Goal: Obtain resource: Download file/media

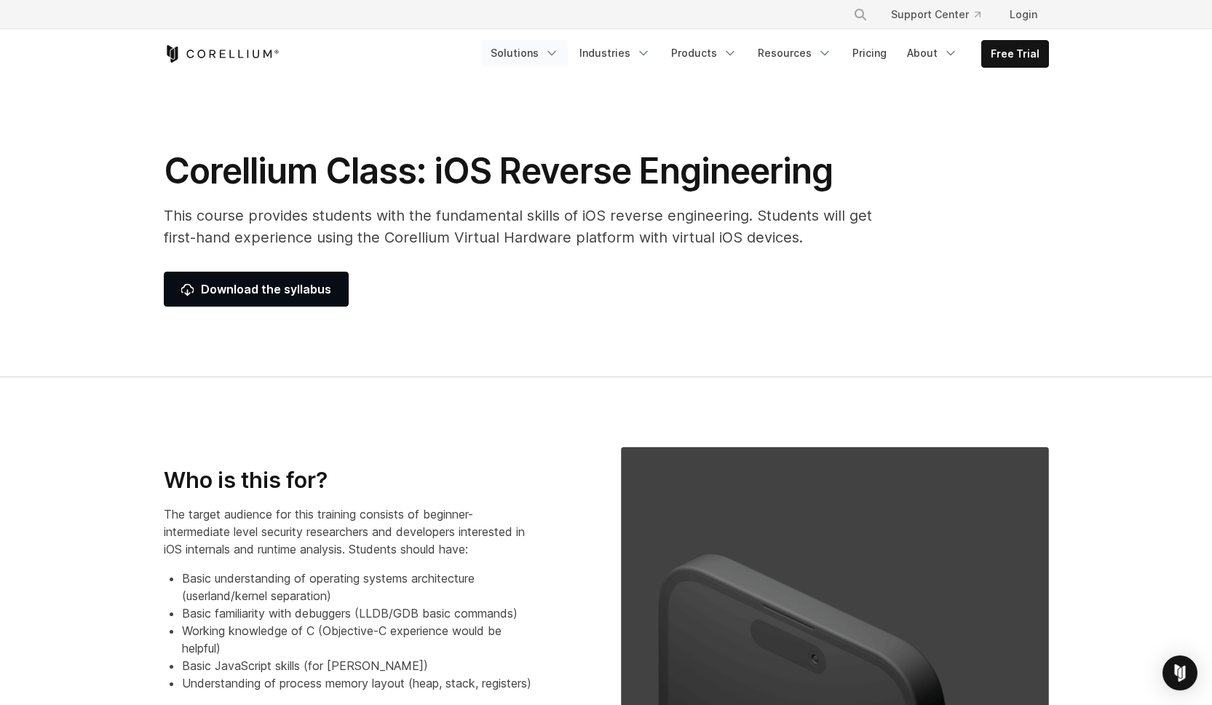
click at [530, 47] on link "Solutions" at bounding box center [525, 53] width 86 height 26
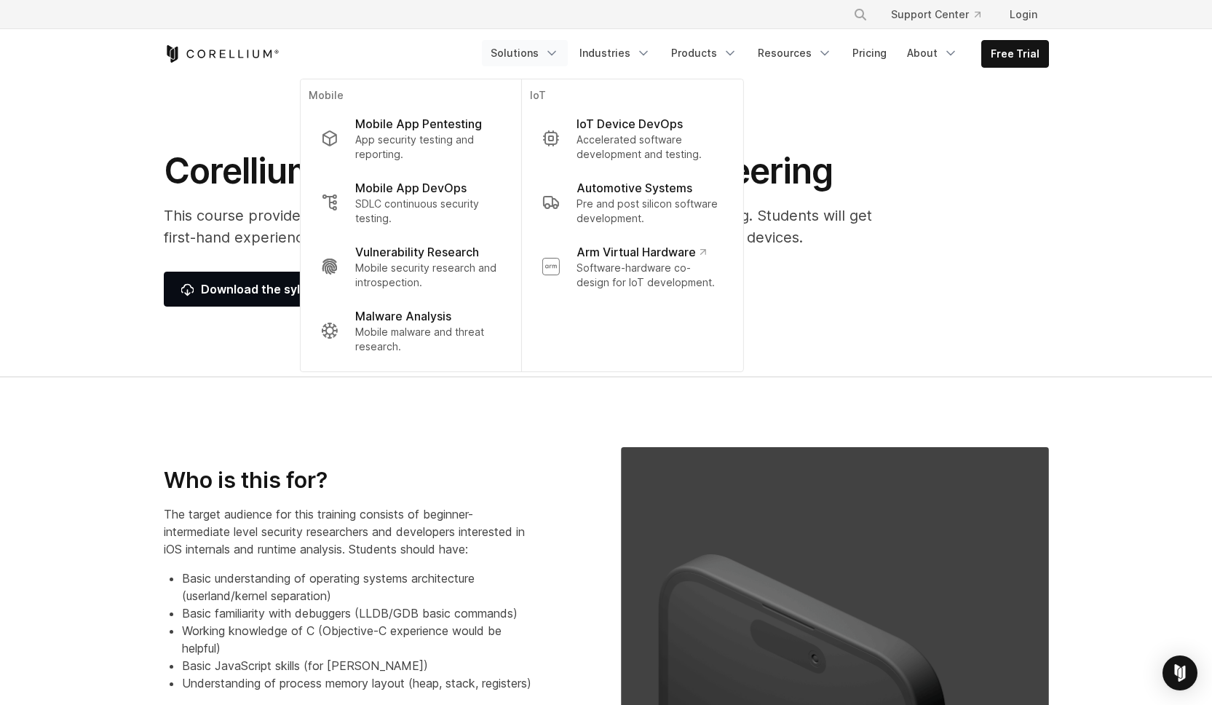
click at [863, 122] on section "Corellium Class: iOS Reverse Engineering This course provides students with the…" at bounding box center [606, 228] width 1212 height 298
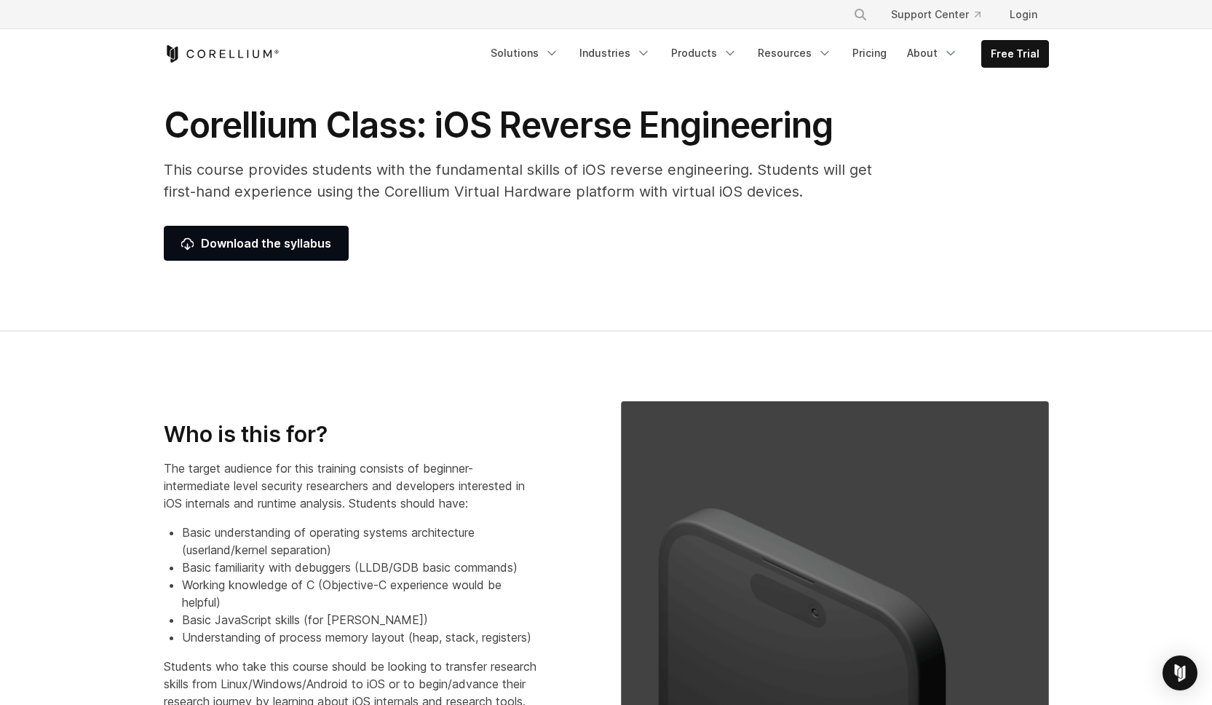
scroll to position [54, 0]
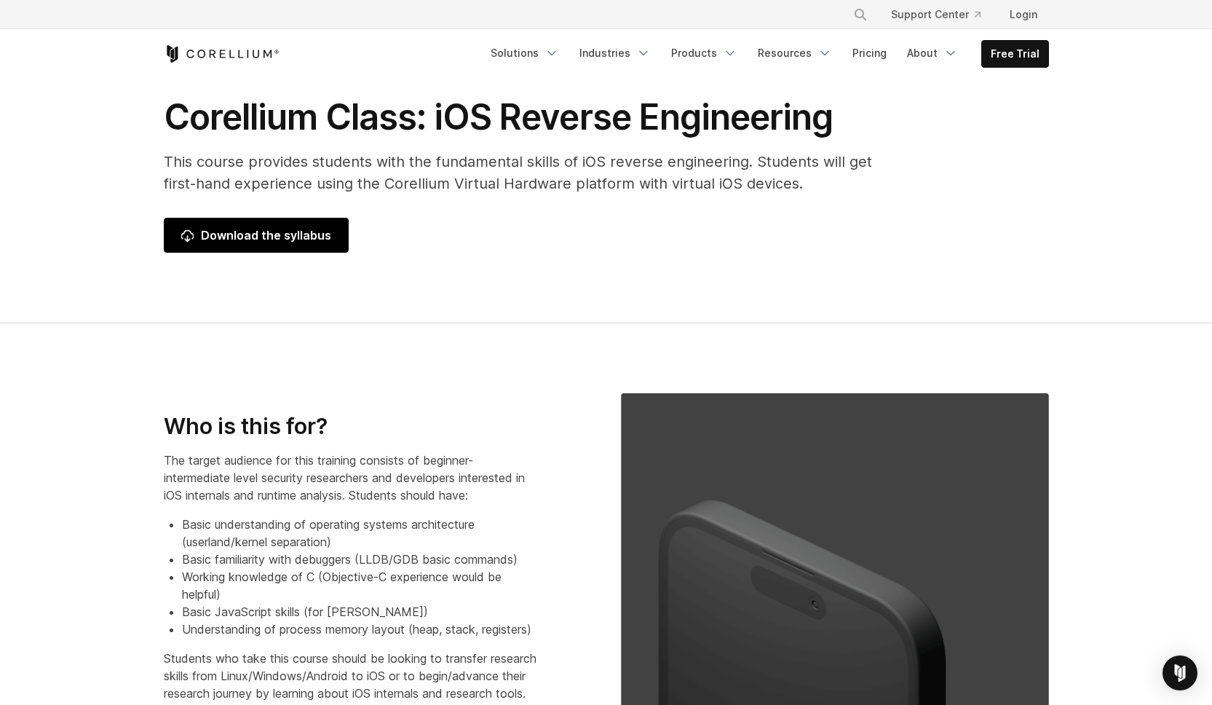
click at [283, 239] on span "Download the syllabus" at bounding box center [256, 234] width 150 height 17
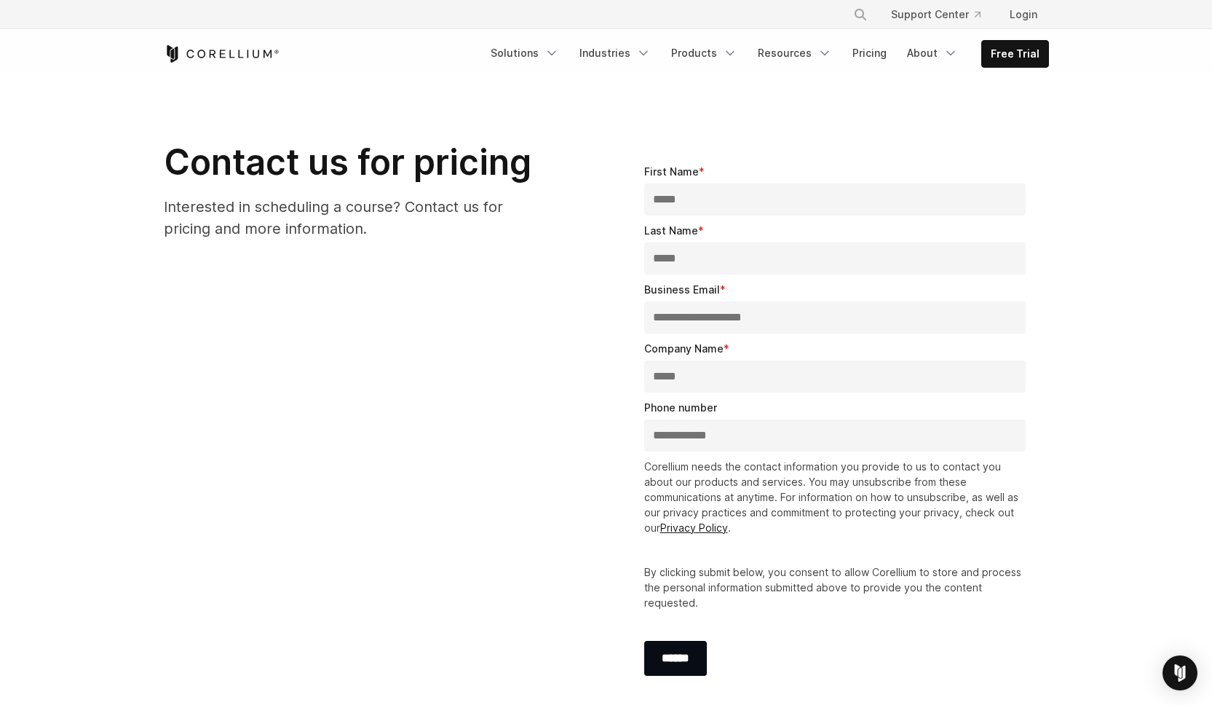
scroll to position [1262, 0]
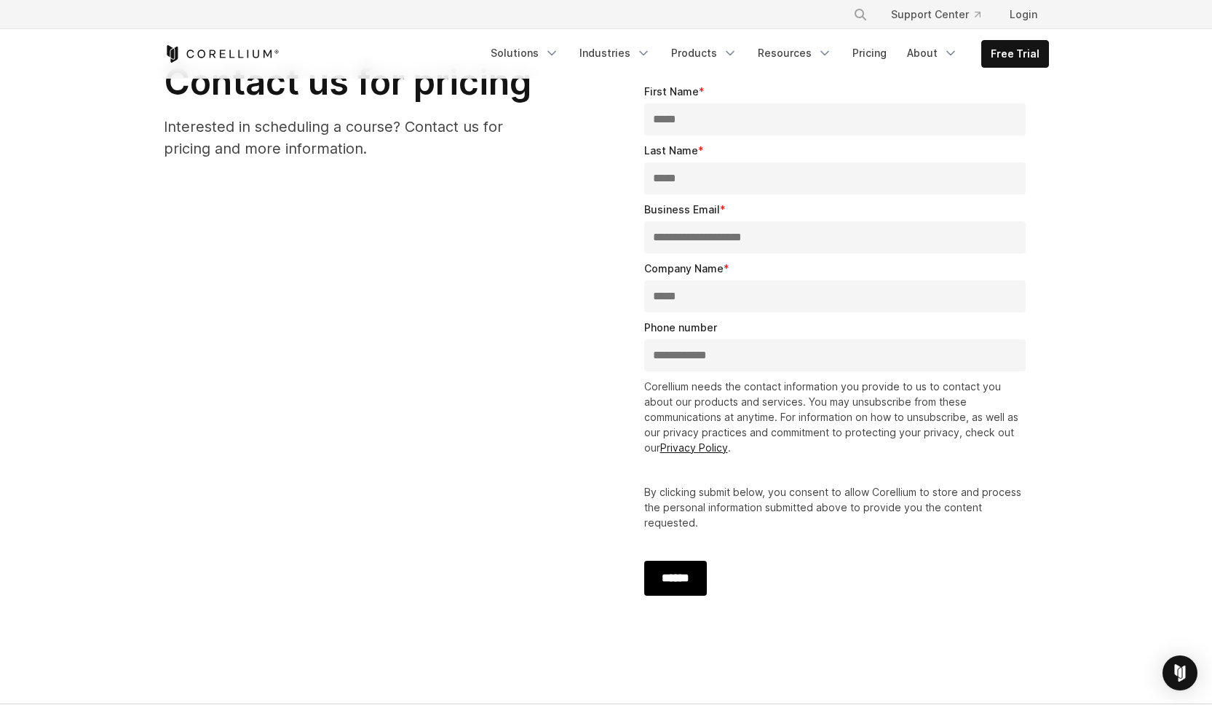
click at [674, 577] on input "******" at bounding box center [675, 578] width 63 height 35
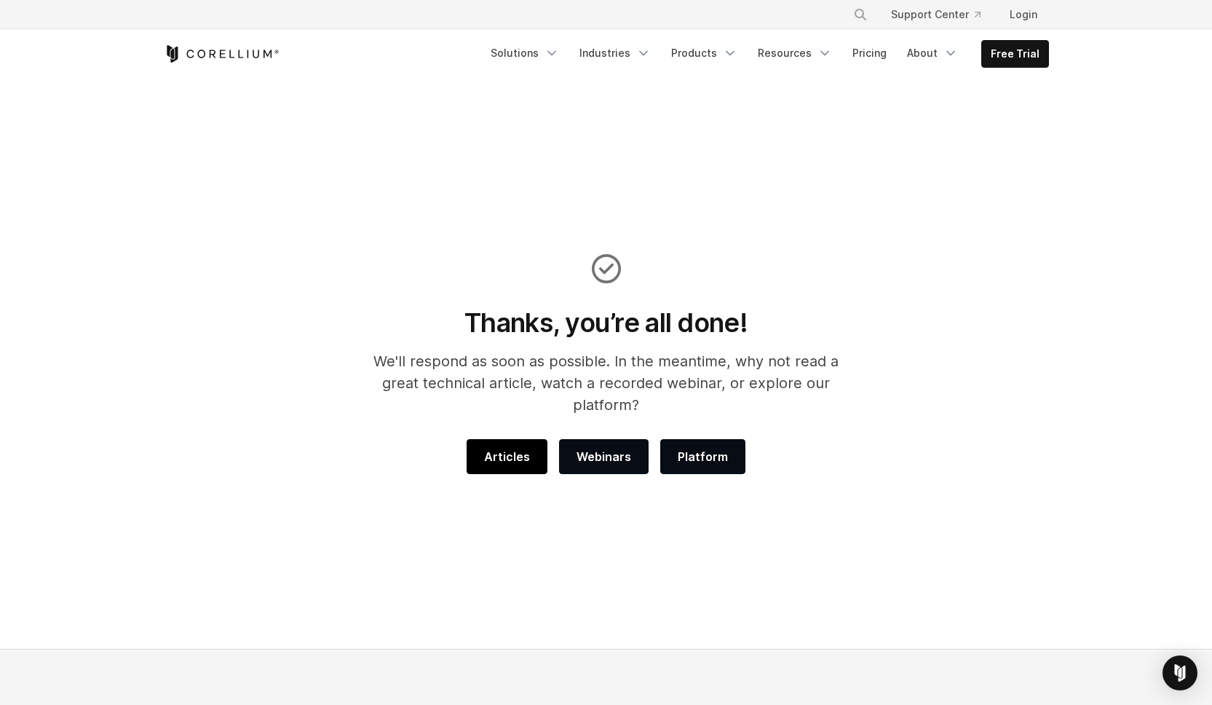
click at [536, 439] on link "Articles" at bounding box center [507, 456] width 81 height 35
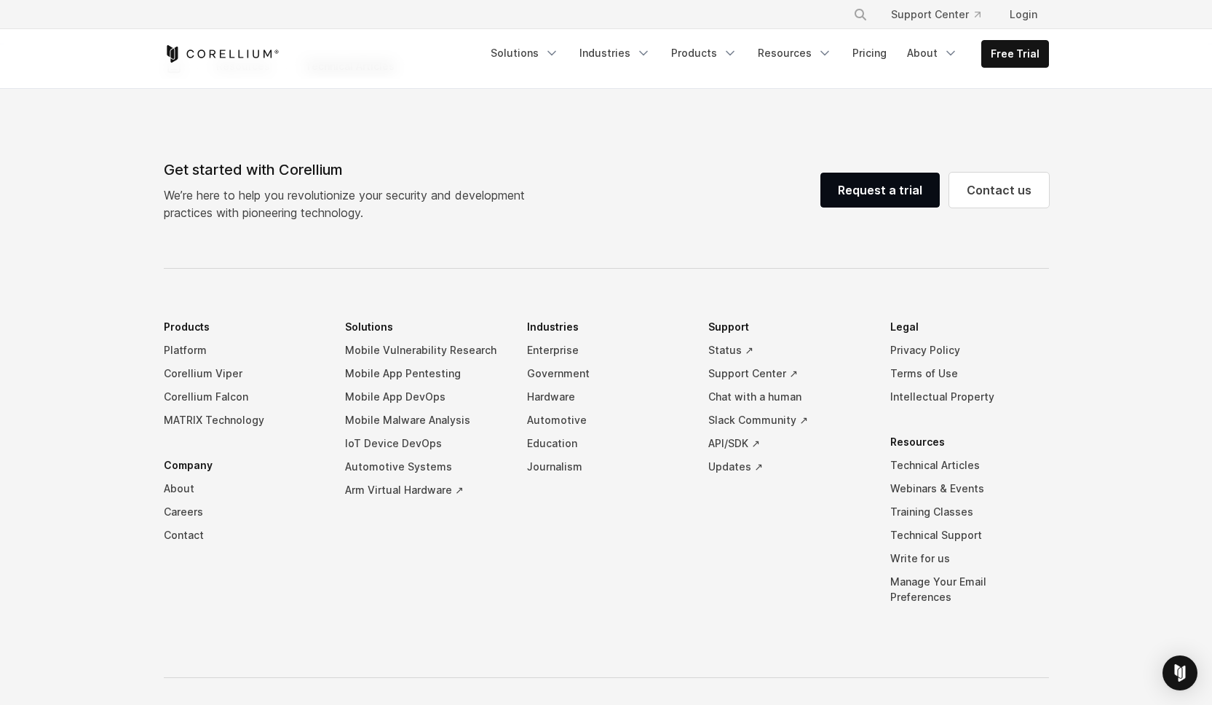
scroll to position [2957, 0]
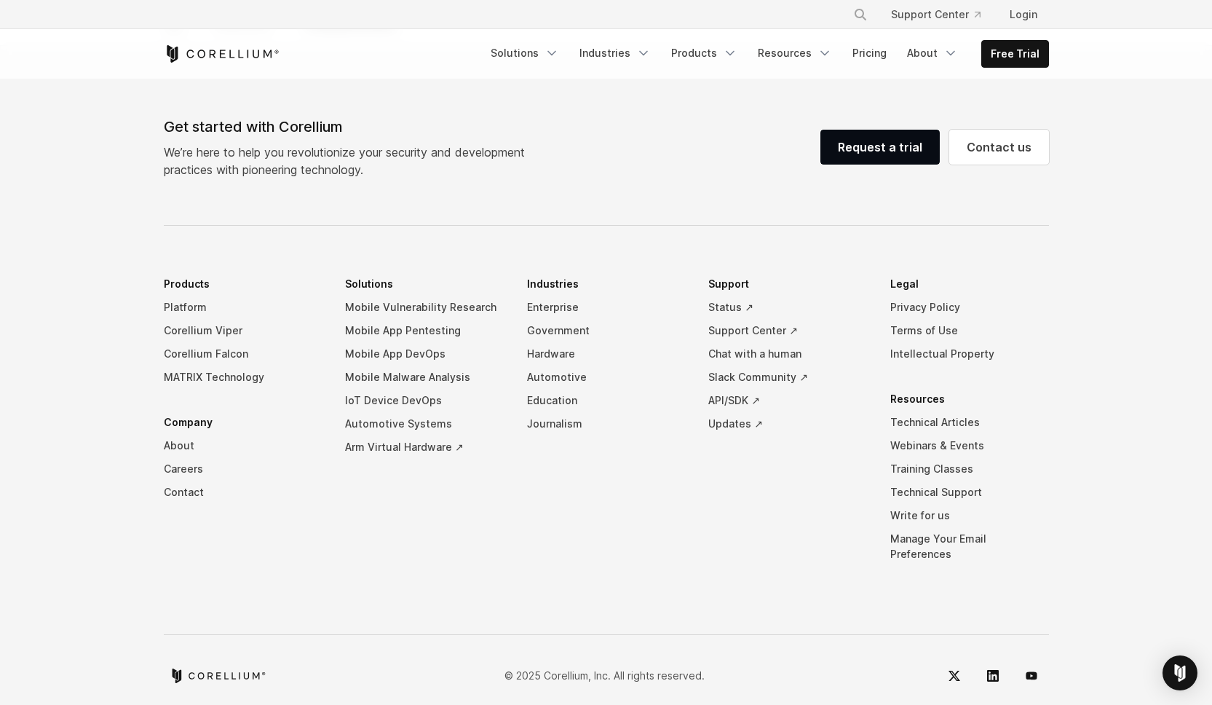
click at [585, 213] on div "Get started with Corellium We’re here to help you revolutionize your security a…" at bounding box center [606, 404] width 914 height 577
